Goal: Task Accomplishment & Management: Manage account settings

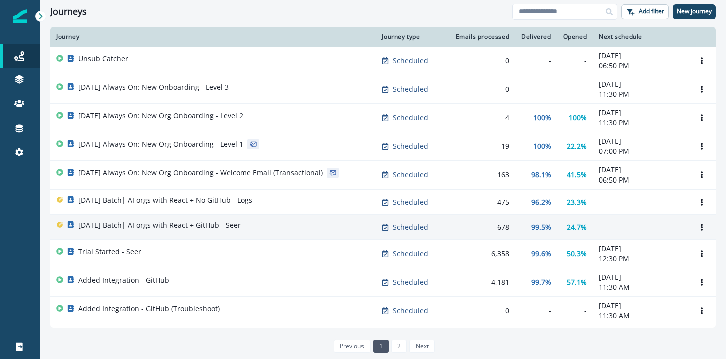
click at [172, 224] on p "[DATE] Batch| AI orgs with React + GitHub - Seer" at bounding box center [159, 225] width 163 height 10
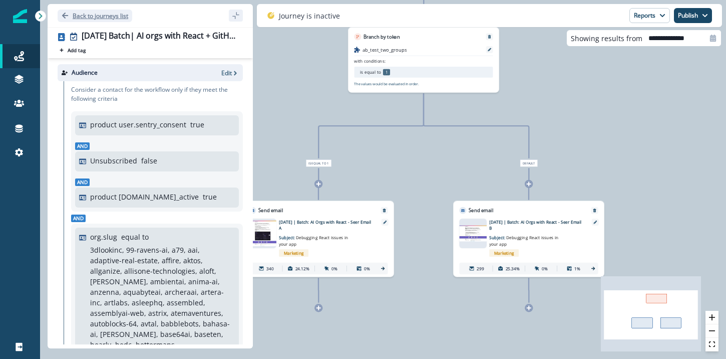
click at [85, 14] on p "Back to journeys list" at bounding box center [101, 16] width 56 height 9
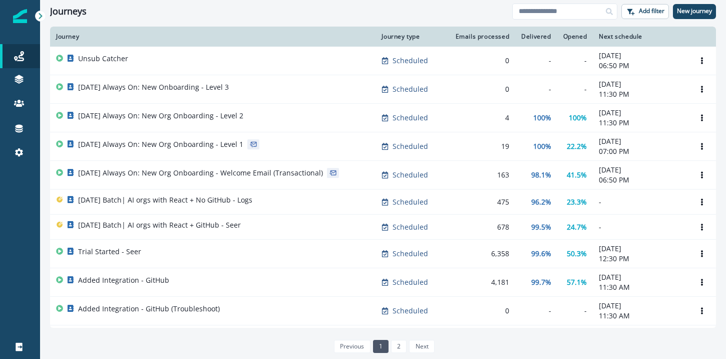
click at [23, 183] on div at bounding box center [20, 255] width 40 height 158
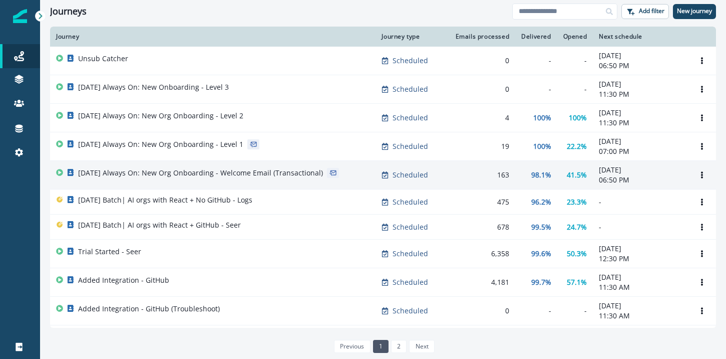
click at [155, 166] on td "[DATE] Always On: New Org Onboarding - Welcome Email (Transactional)" at bounding box center [213, 175] width 326 height 29
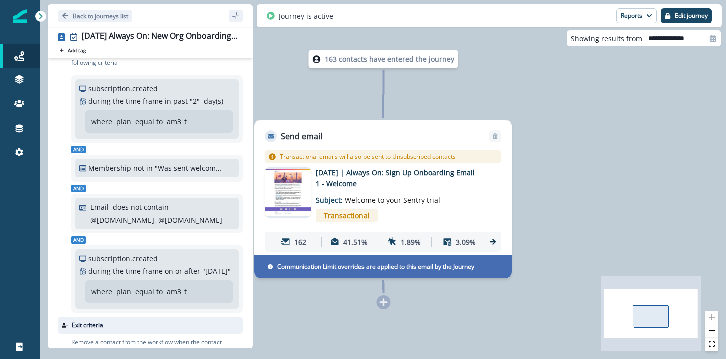
scroll to position [43, 0]
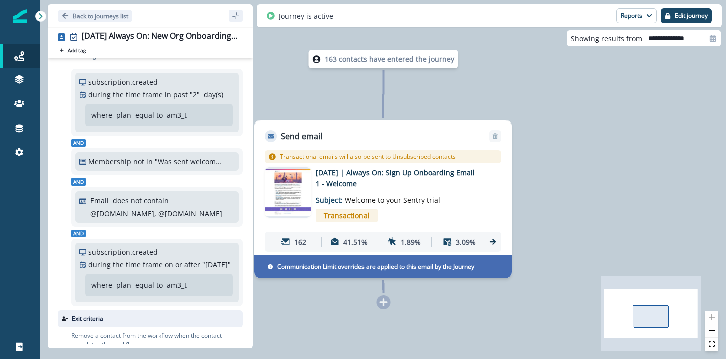
click at [184, 164] on p ""Was sent welcome email from Marketo [DATE]-[DATE] (exclude from onboarding jou…" at bounding box center [188, 161] width 67 height 11
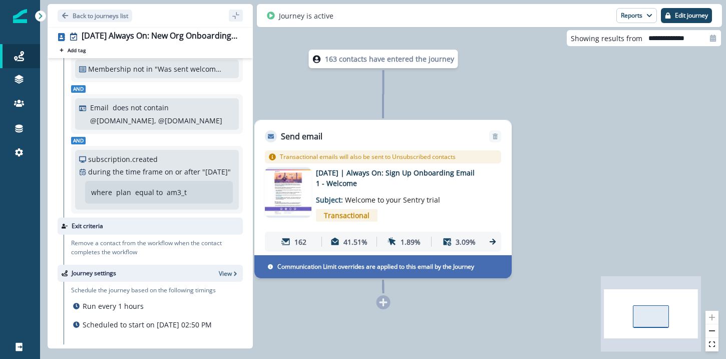
scroll to position [0, 0]
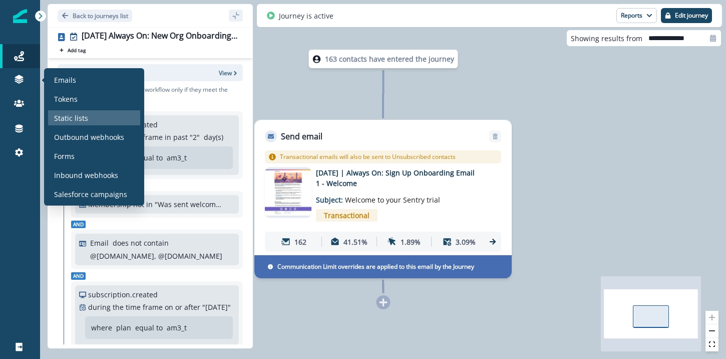
click at [99, 118] on div "Static lists" at bounding box center [94, 117] width 92 height 15
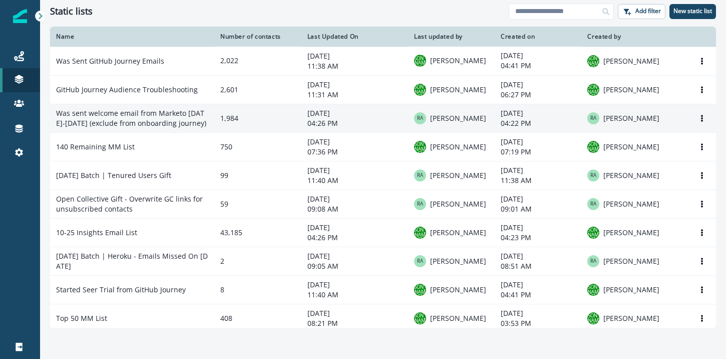
click at [166, 118] on td "Was sent welcome email from Marketo [DATE]-[DATE] (exclude from onboarding jour…" at bounding box center [132, 118] width 164 height 29
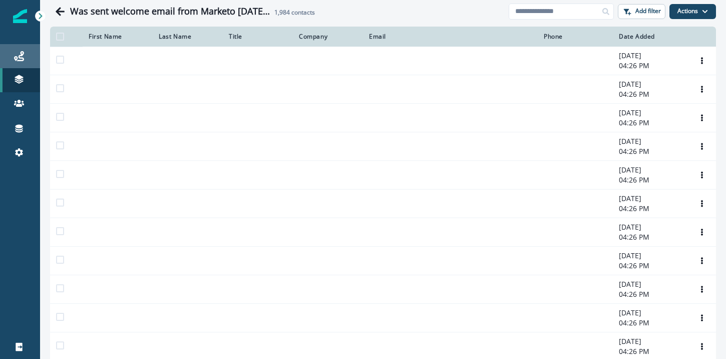
click at [21, 65] on link "Journeys" at bounding box center [20, 56] width 40 height 24
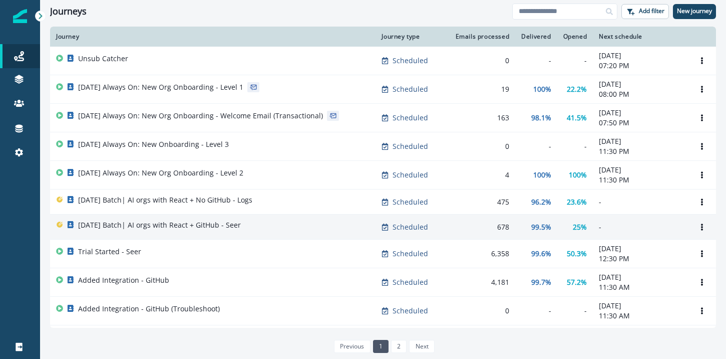
click at [160, 217] on td "[DATE] Batch| AI orgs with React + GitHub - Seer" at bounding box center [213, 226] width 326 height 25
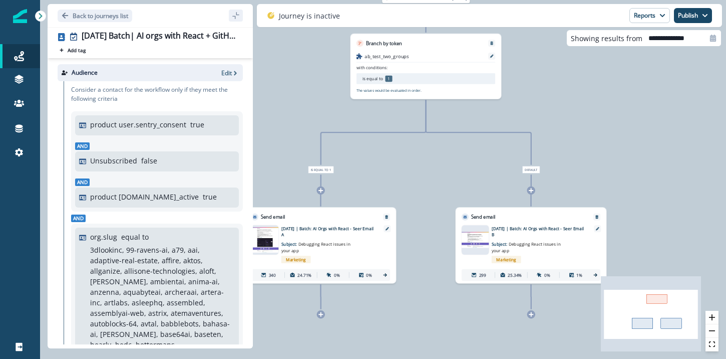
click at [335, 253] on div "Marketing" at bounding box center [329, 259] width 97 height 12
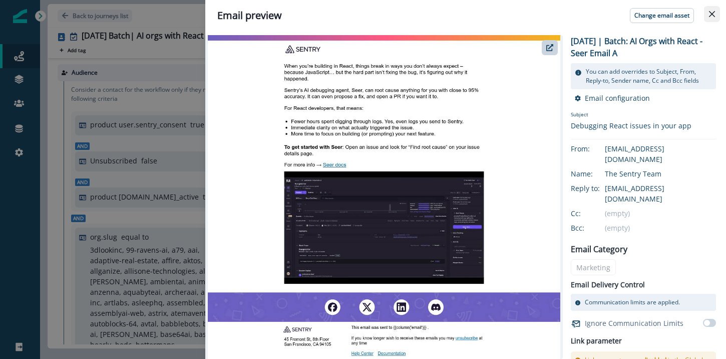
click at [709, 11] on icon "Close" at bounding box center [712, 14] width 6 height 6
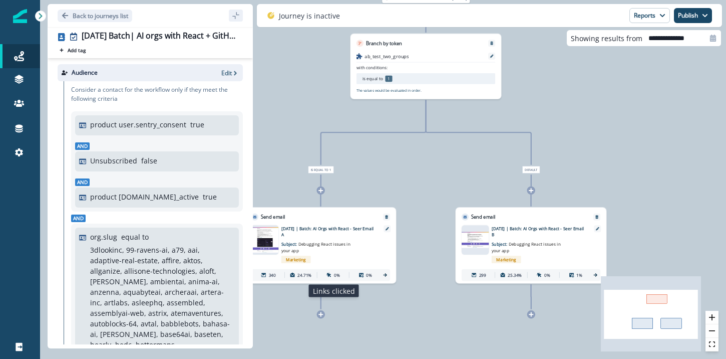
click at [332, 277] on div "0%" at bounding box center [333, 274] width 30 height 11
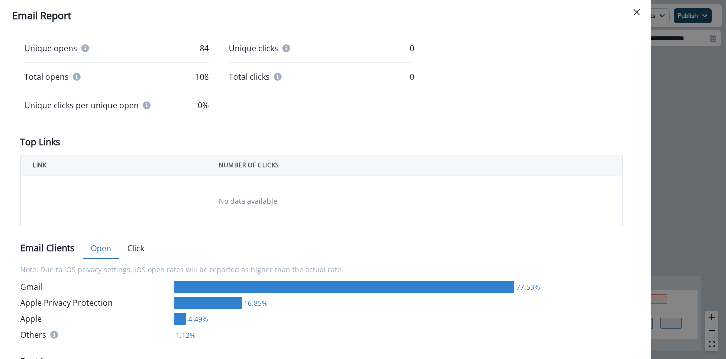
scroll to position [336, 0]
